Goal: Transaction & Acquisition: Purchase product/service

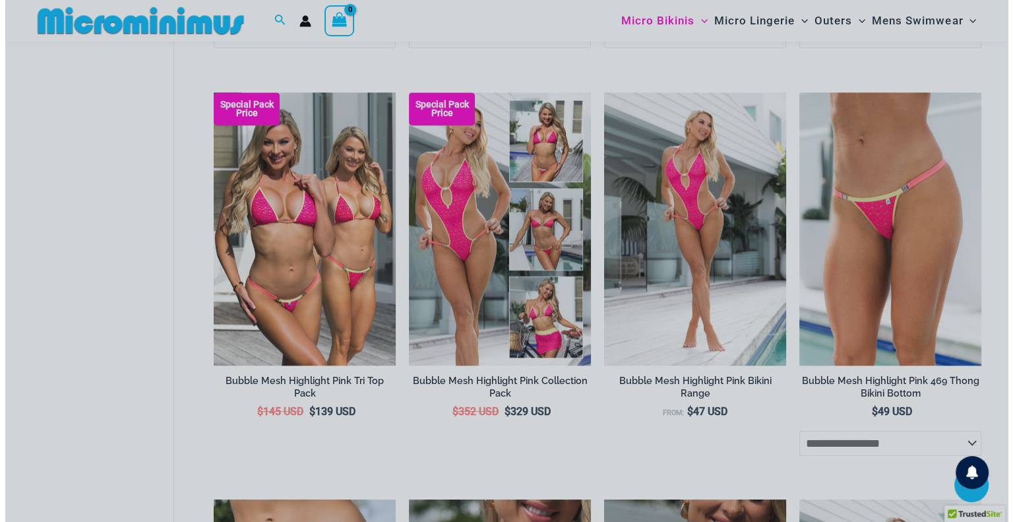
scroll to position [1182, 0]
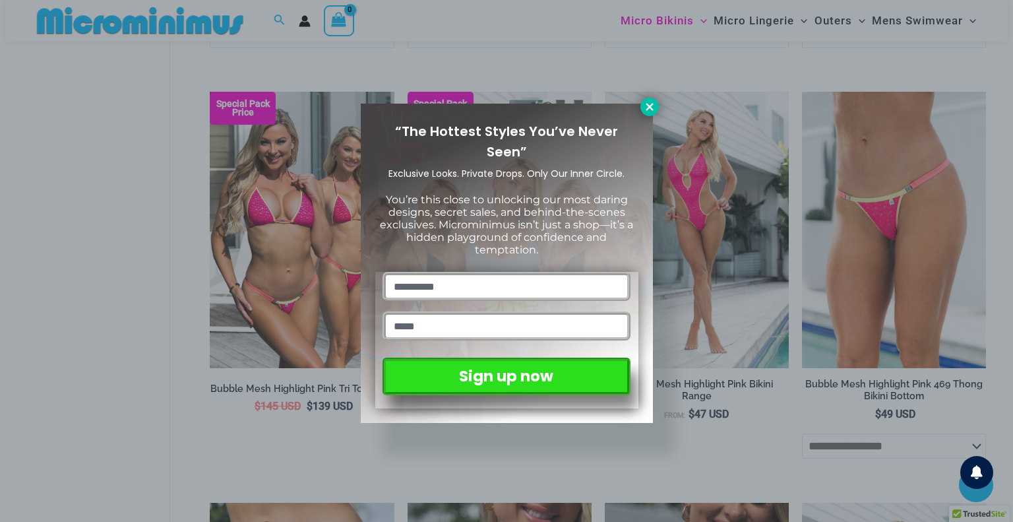
click at [649, 105] on icon at bounding box center [649, 106] width 7 height 7
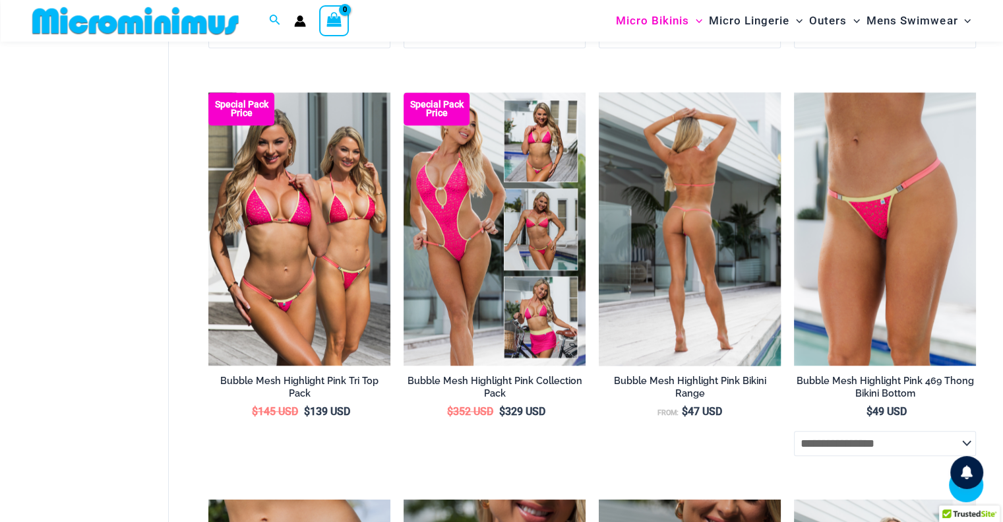
scroll to position [1169, 0]
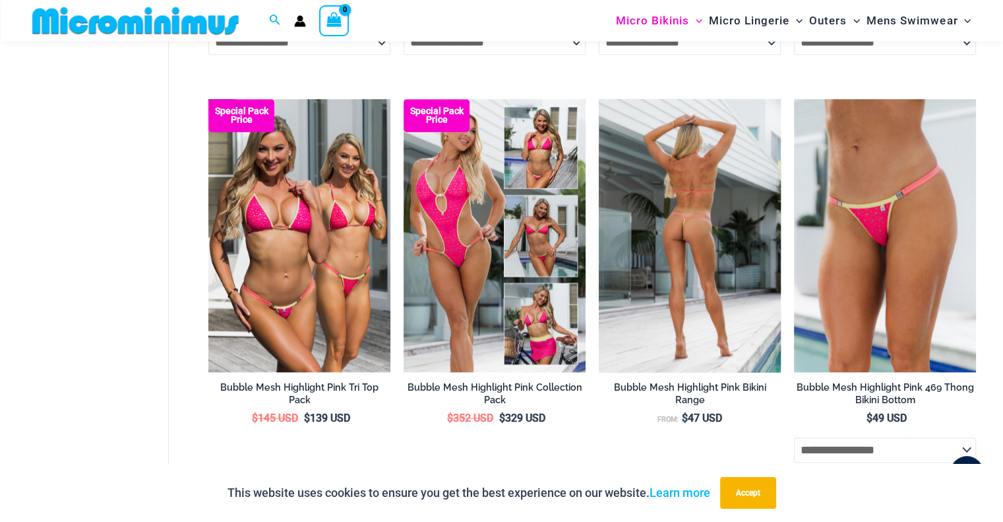
click at [630, 272] on img at bounding box center [690, 235] width 182 height 273
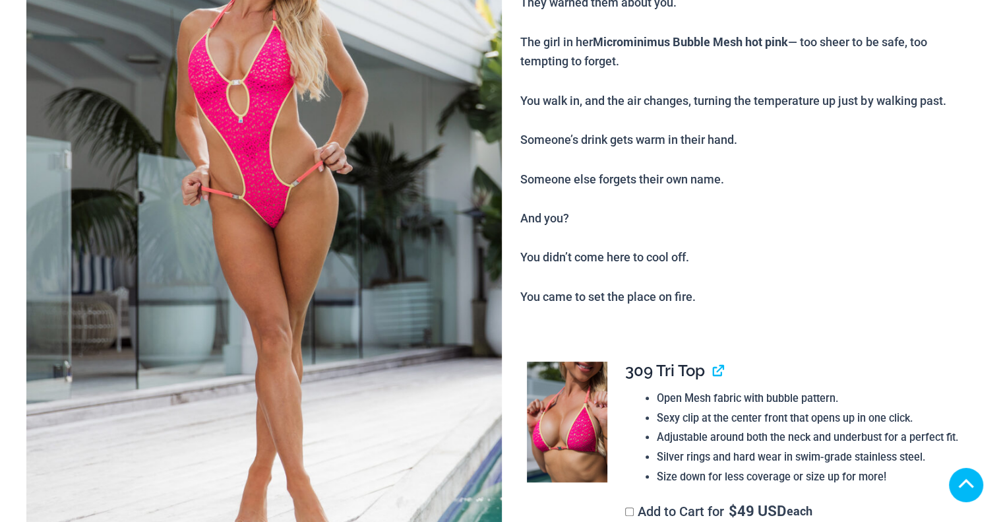
scroll to position [438, 0]
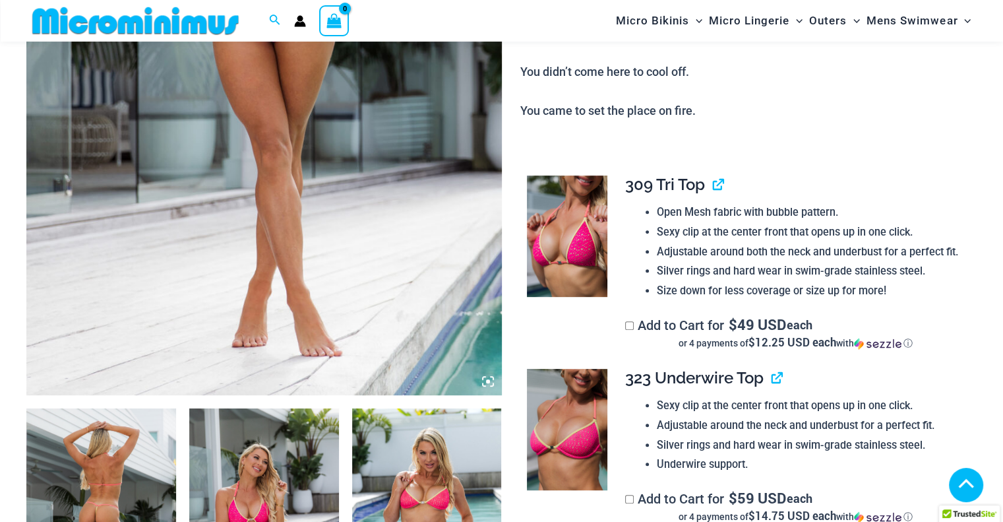
click at [118, 408] on img at bounding box center [101, 520] width 150 height 224
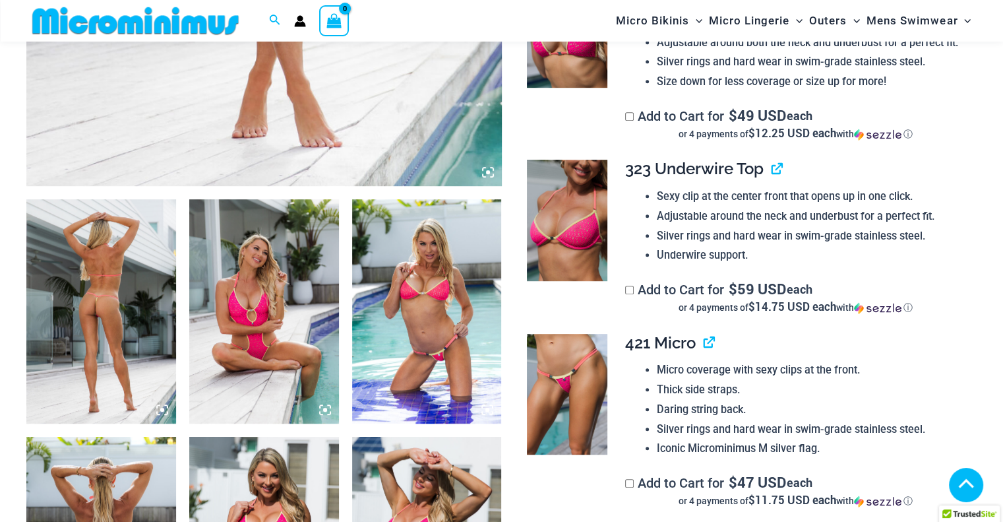
click at [87, 295] on img at bounding box center [101, 311] width 150 height 224
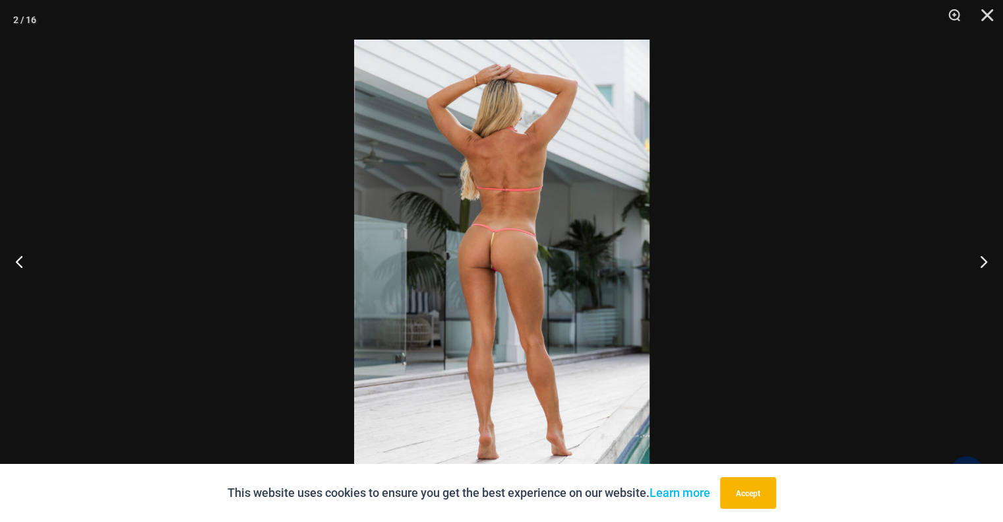
click at [753, 495] on button "Accept" at bounding box center [748, 493] width 56 height 32
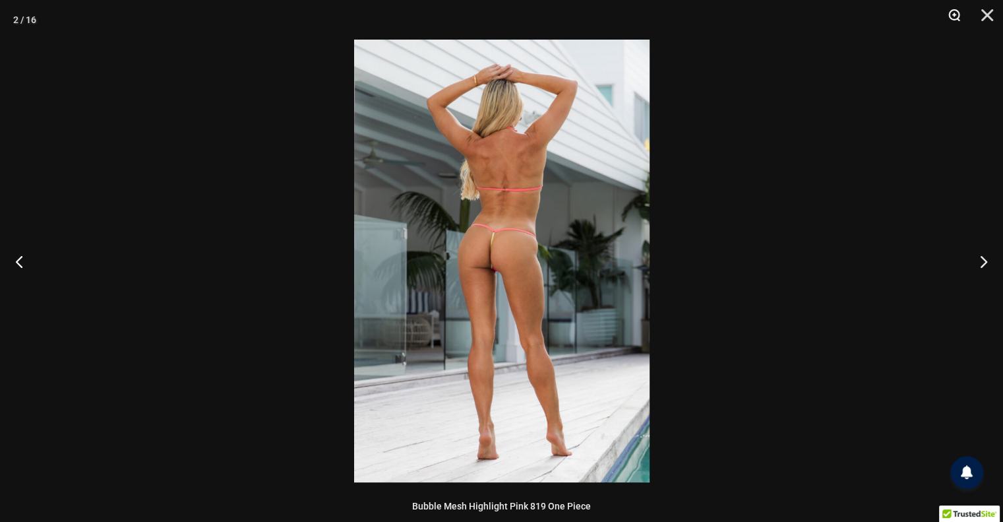
click at [951, 13] on button "Zoom" at bounding box center [949, 20] width 33 height 40
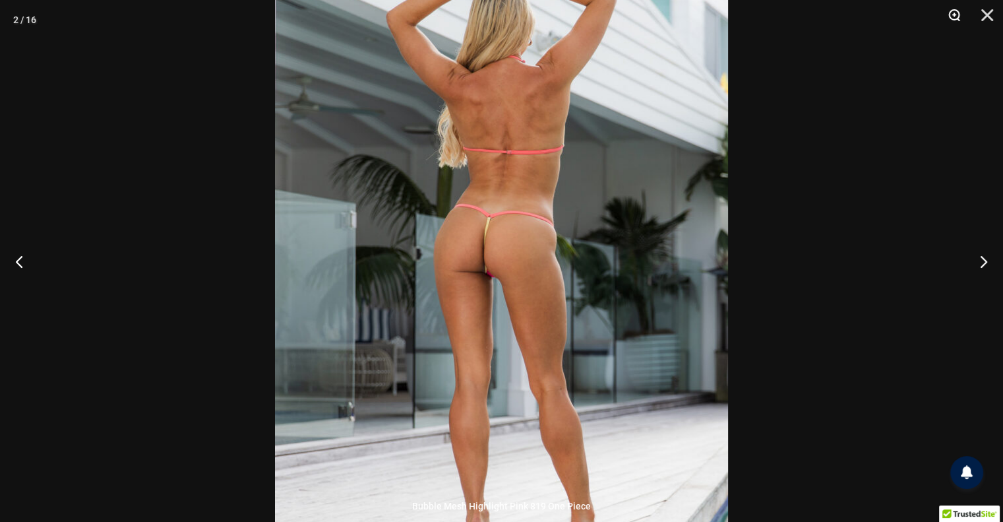
click at [951, 13] on button "Zoom" at bounding box center [949, 20] width 33 height 40
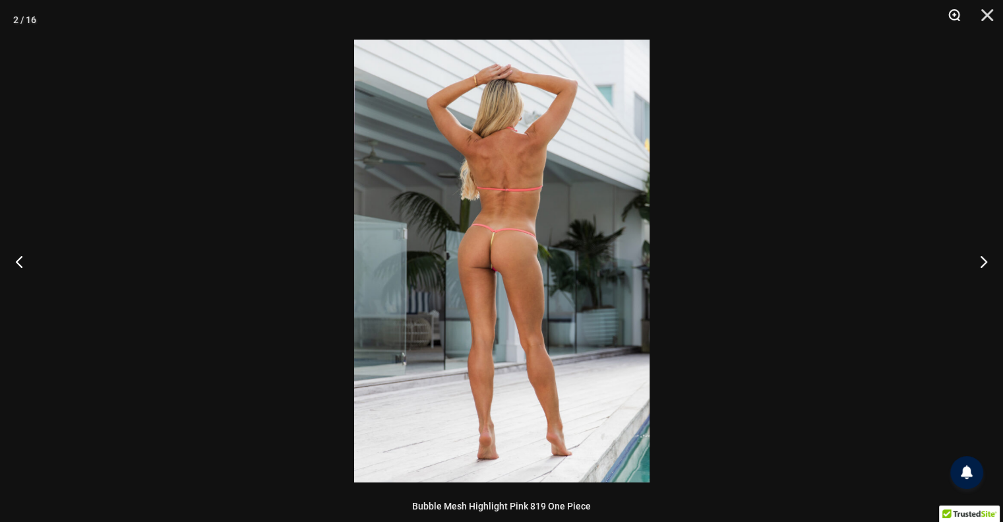
click at [951, 13] on button "Zoom" at bounding box center [949, 20] width 33 height 40
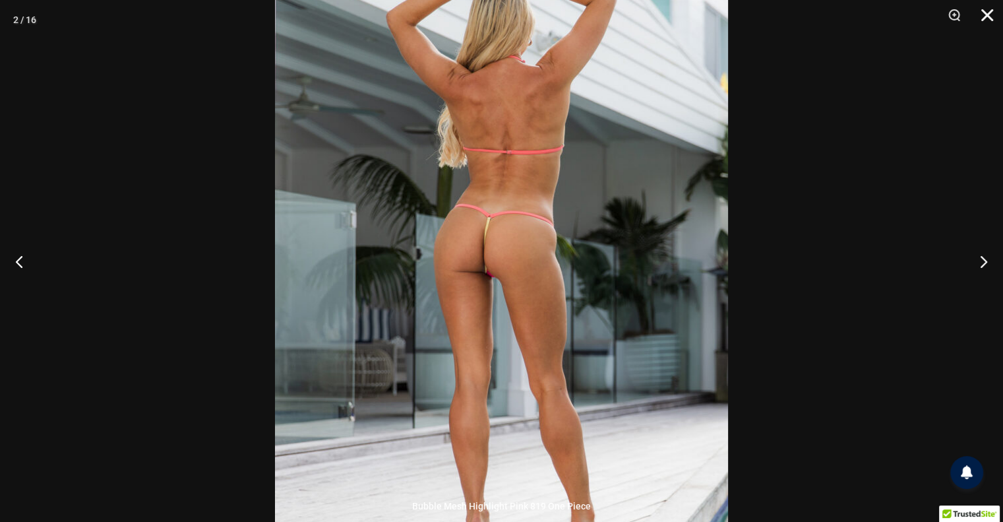
click at [989, 13] on button "Close" at bounding box center [982, 20] width 33 height 40
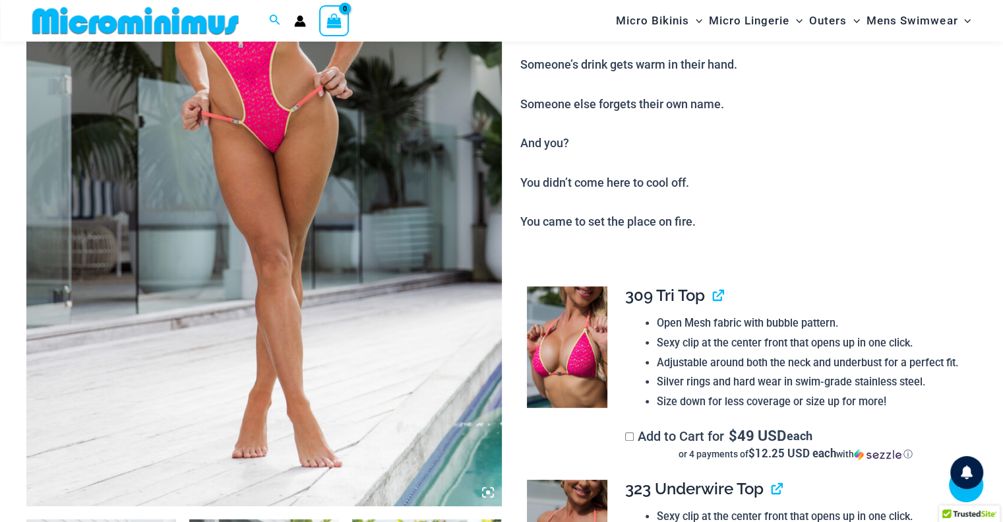
scroll to position [317, 0]
